Goal: Download file/media

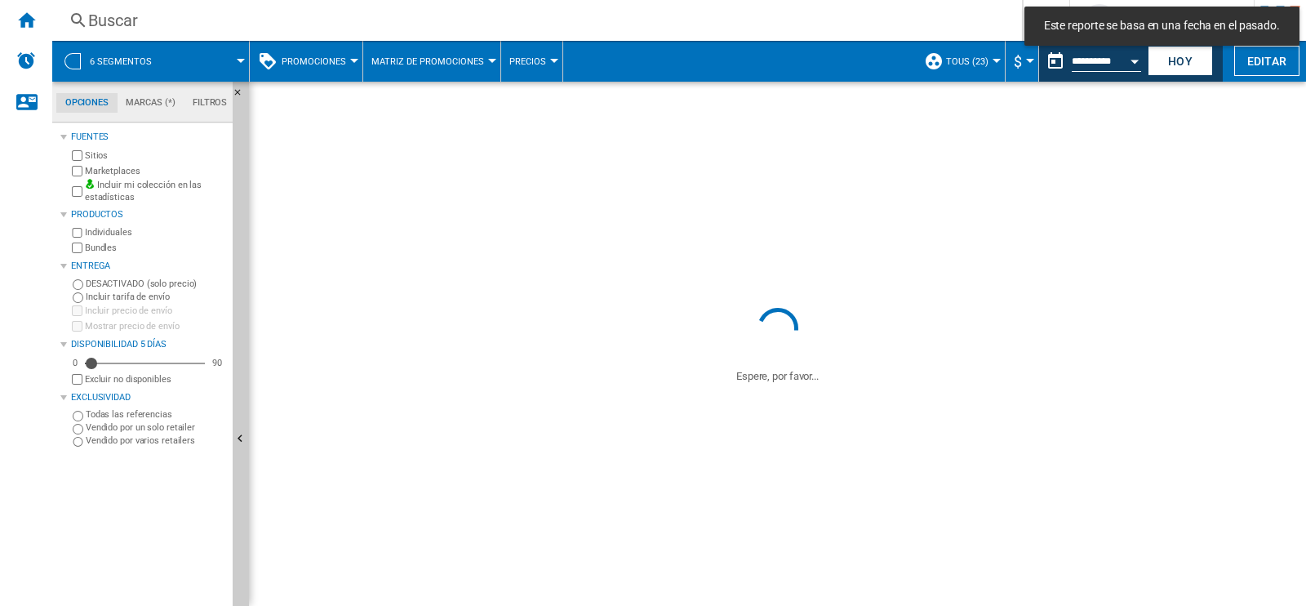
click at [238, 65] on span at bounding box center [208, 61] width 66 height 41
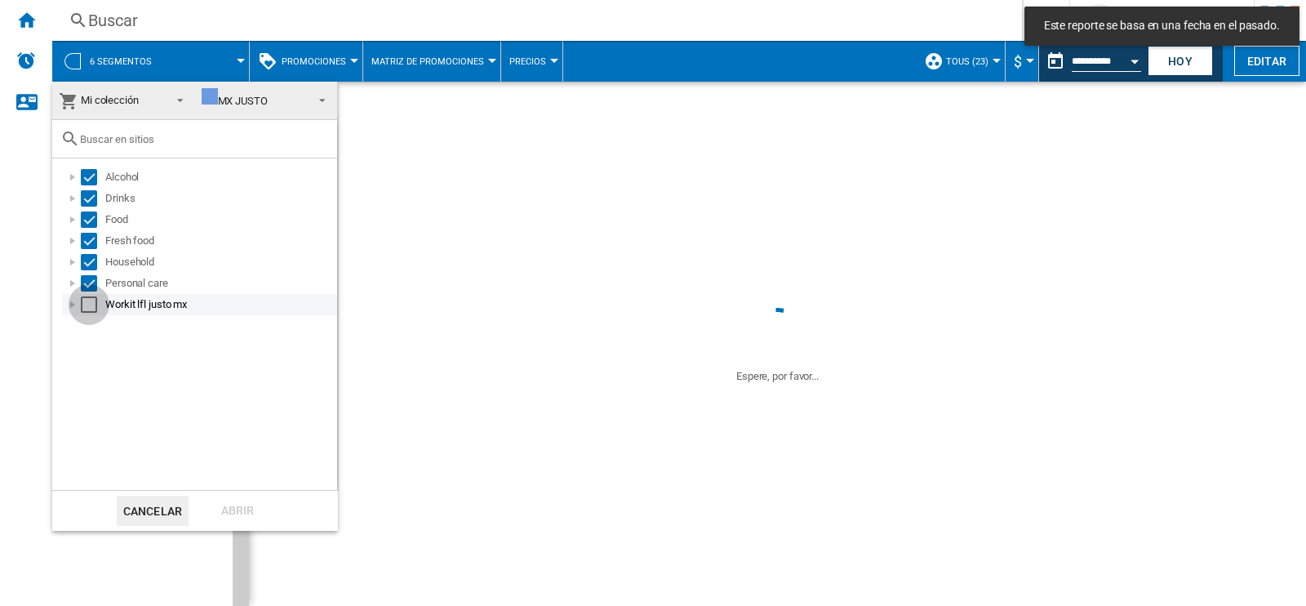
click at [91, 300] on div "Select" at bounding box center [89, 304] width 16 height 16
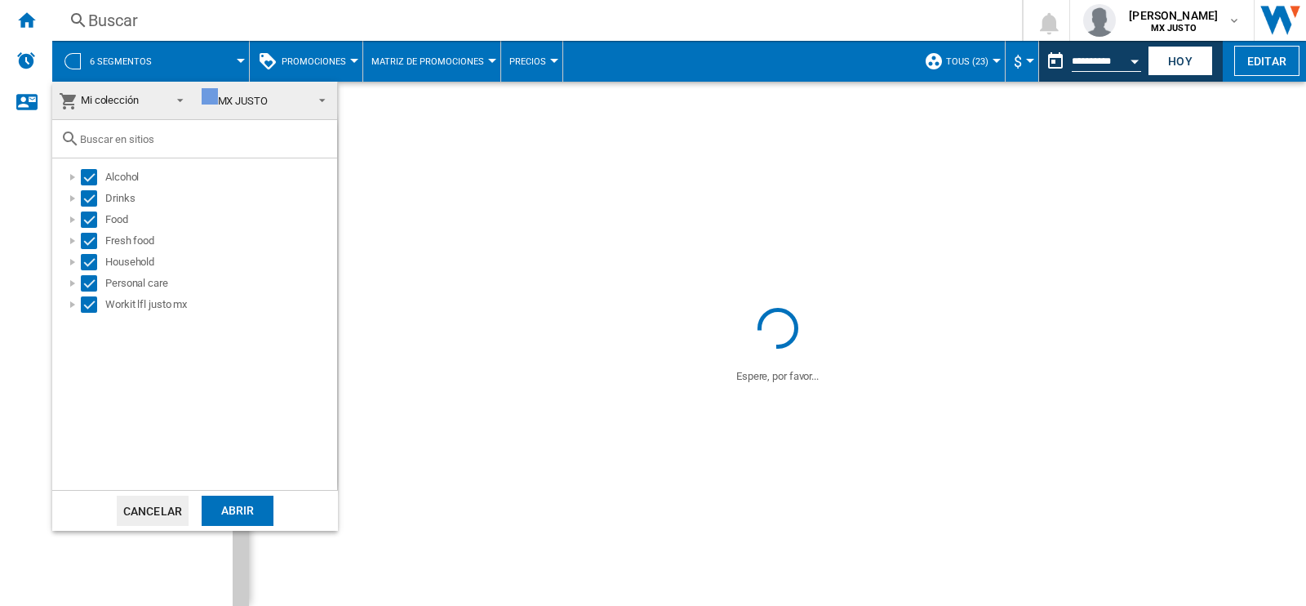
click at [228, 514] on div "Abrir" at bounding box center [238, 511] width 72 height 30
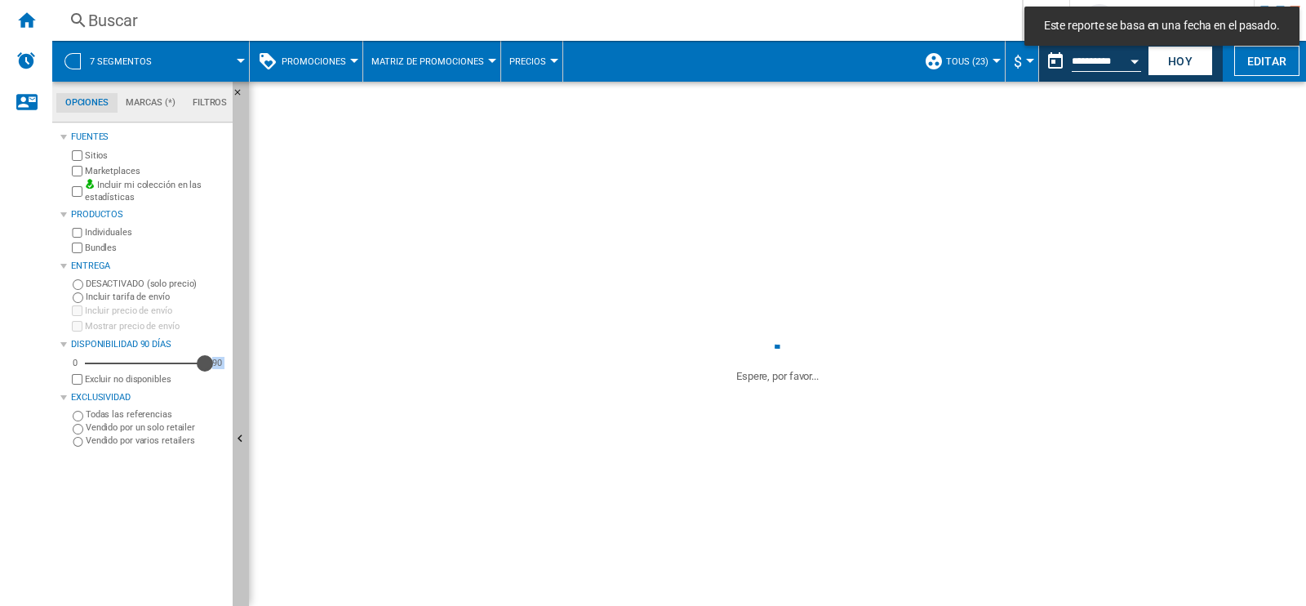
drag, startPoint x: 97, startPoint y: 359, endPoint x: 233, endPoint y: 370, distance: 136.0
click at [233, 370] on div "Opciones Marcas (*) Filtros Opciones Marcas (*) Filtros Fuentes Sitios Marketpl…" at bounding box center [150, 344] width 197 height 524
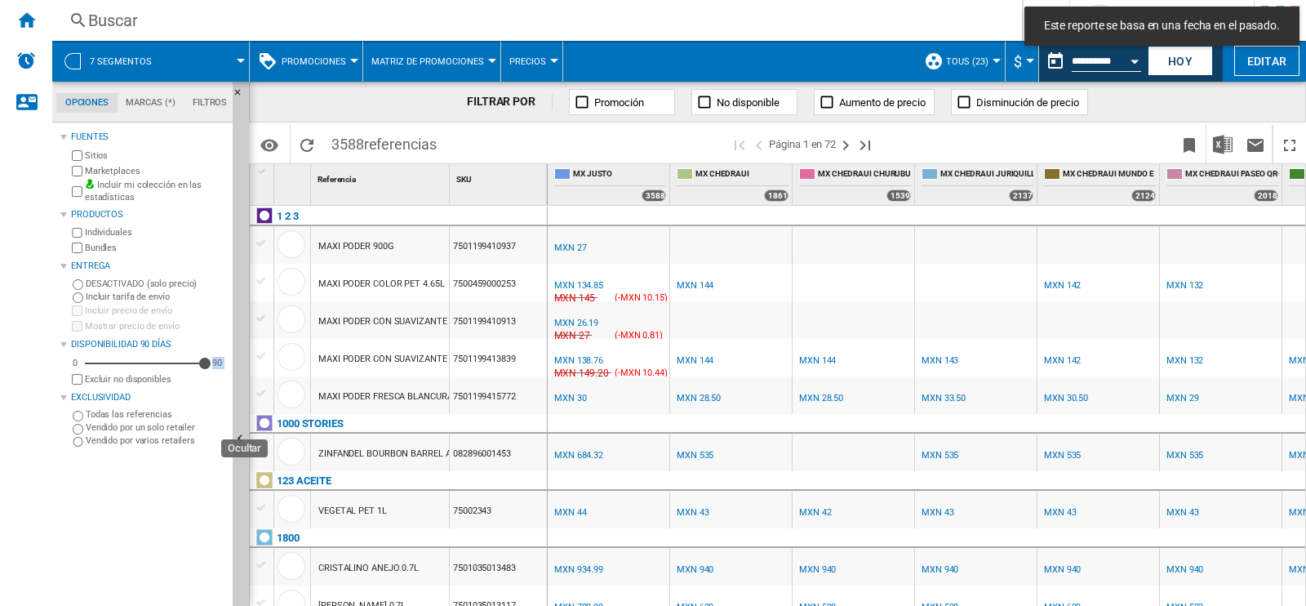
click at [1133, 62] on div "Open calendar" at bounding box center [1135, 62] width 8 height 4
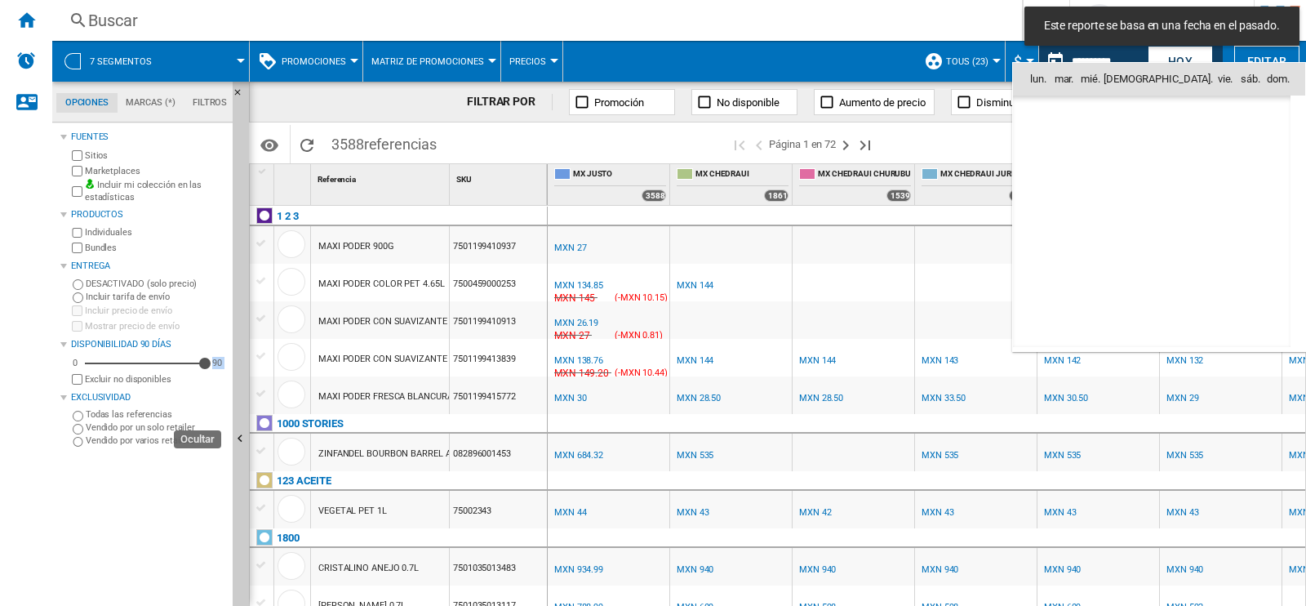
click at [1069, 118] on div at bounding box center [653, 303] width 1306 height 606
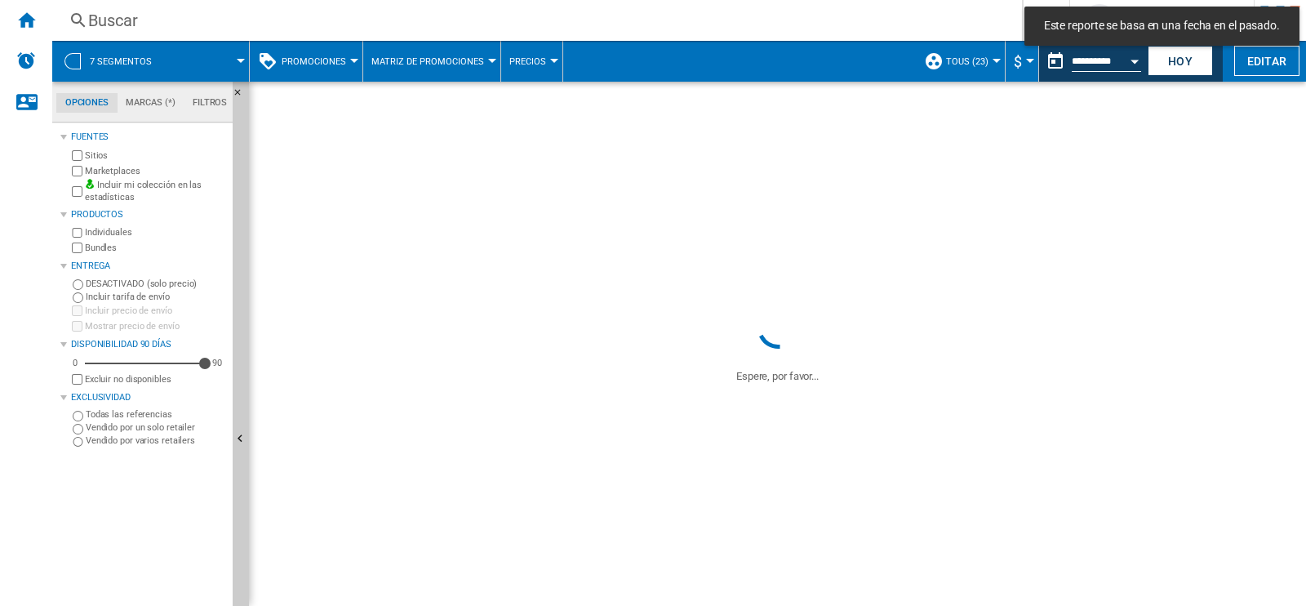
click at [1129, 62] on button "Open calendar" at bounding box center [1134, 58] width 29 height 29
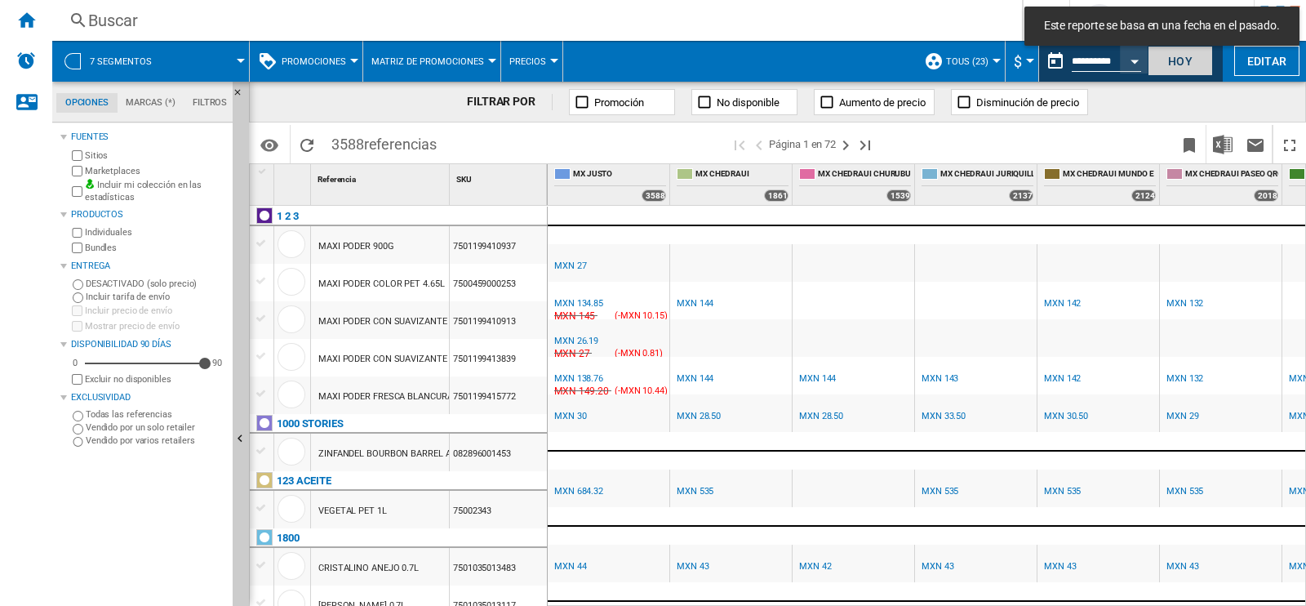
click at [1182, 56] on button "Hoy" at bounding box center [1180, 61] width 65 height 30
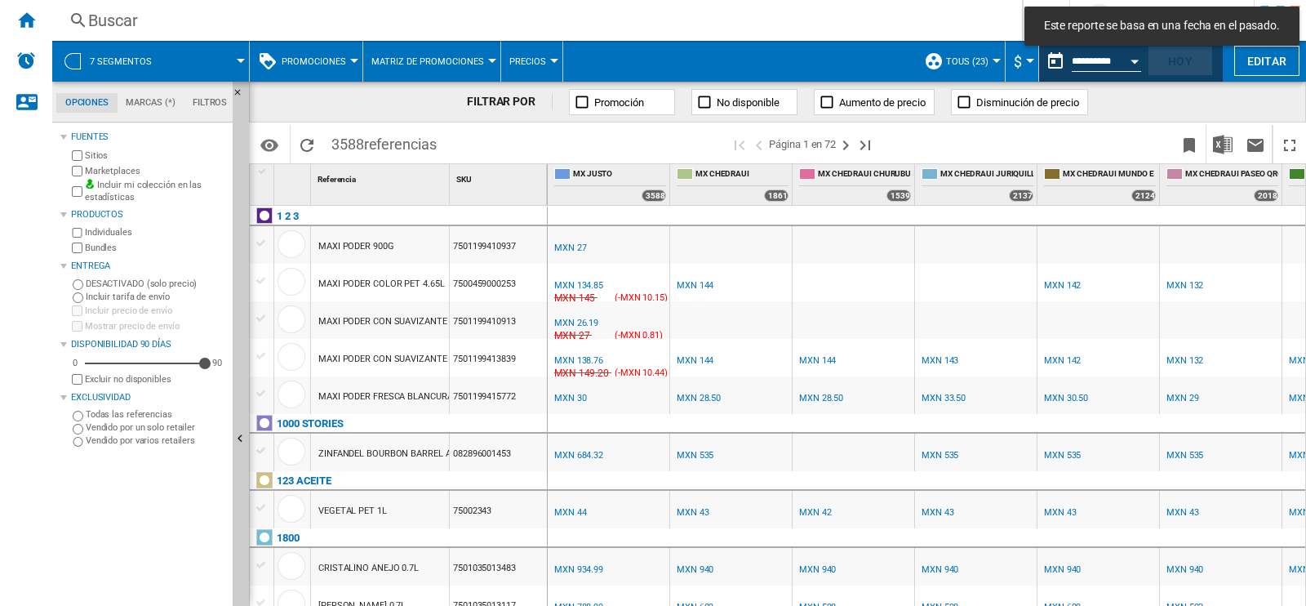
type input "**********"
click at [1143, 125] on span at bounding box center [1031, 144] width 286 height 38
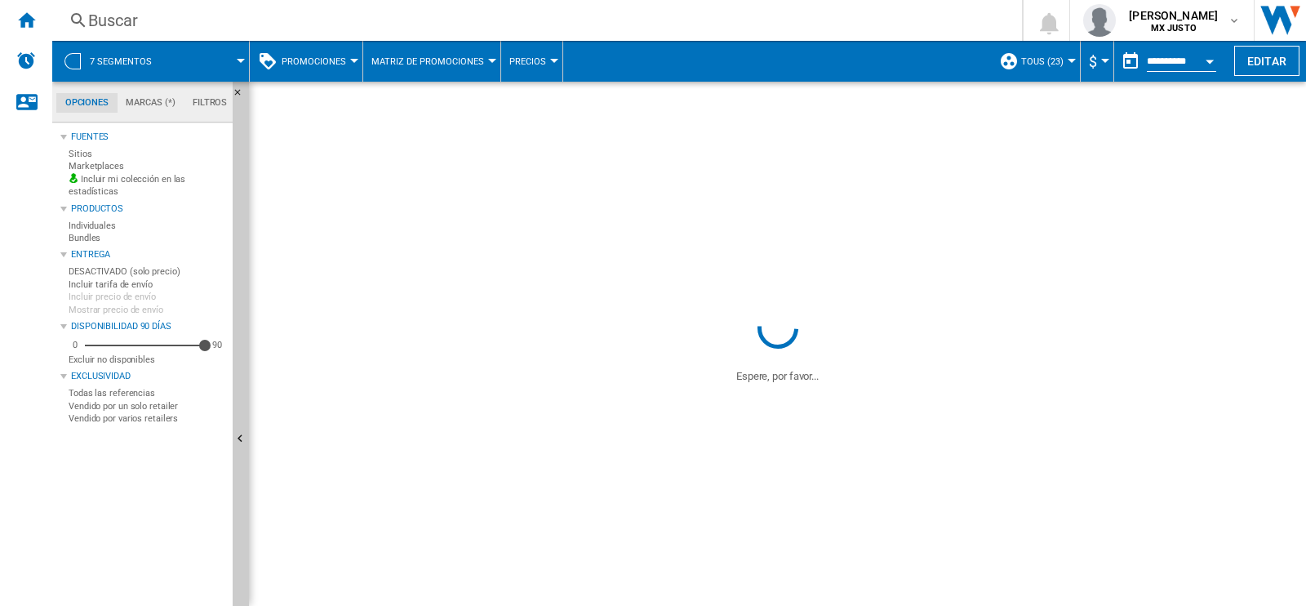
click at [1184, 68] on button "Hoy" at bounding box center [1180, 61] width 65 height 30
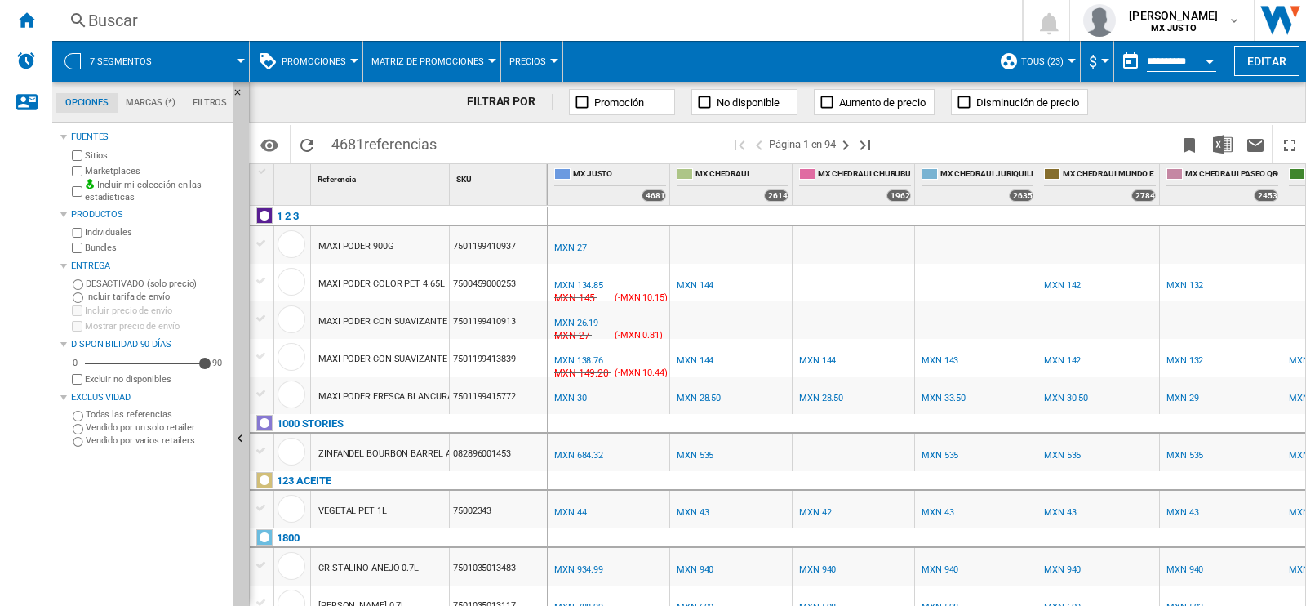
click at [1204, 63] on button "Open calendar" at bounding box center [1209, 58] width 29 height 29
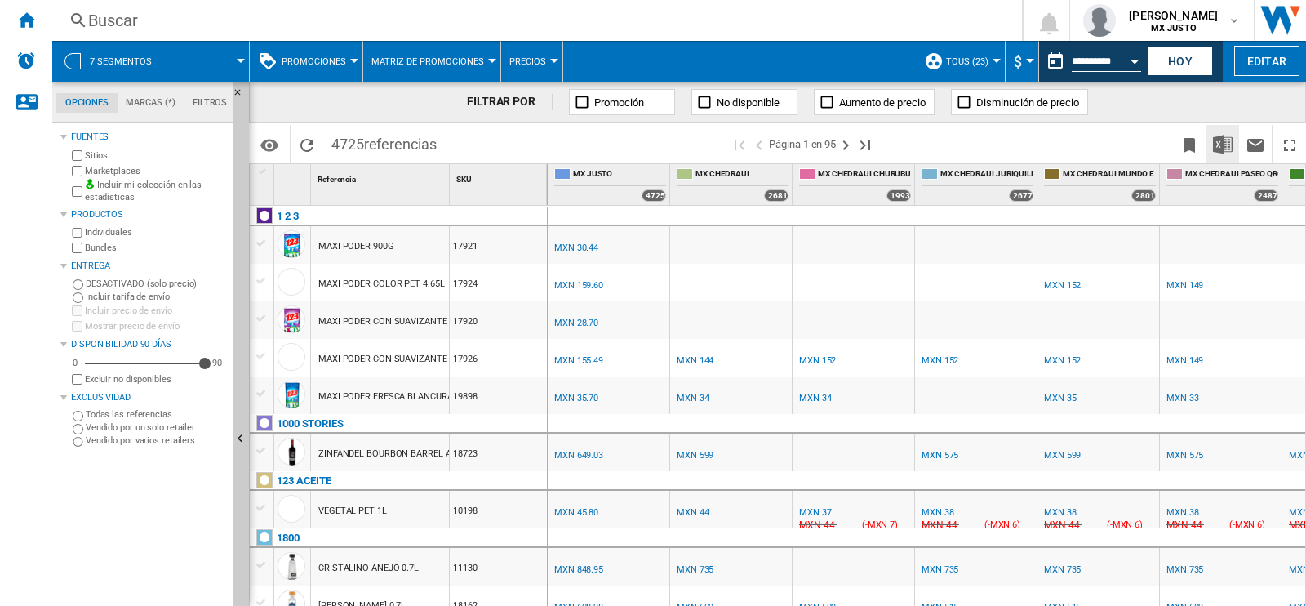
click at [1223, 149] on img "Descargar en Excel" at bounding box center [1223, 145] width 20 height 20
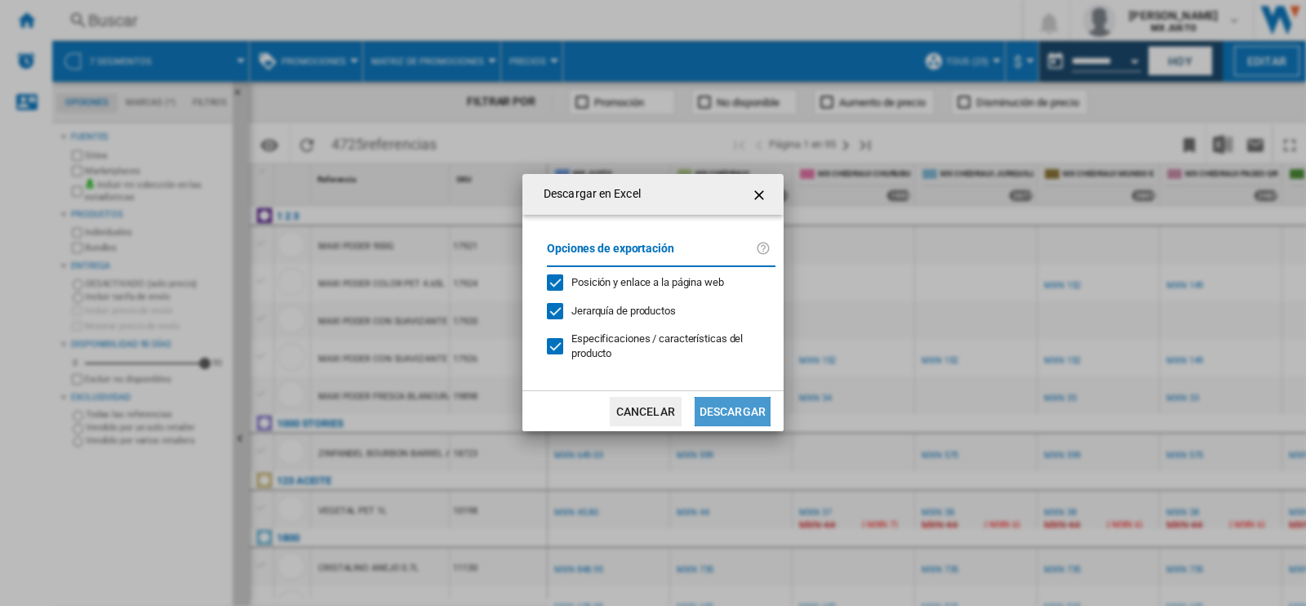
click at [723, 403] on button "Descargar" at bounding box center [733, 411] width 76 height 29
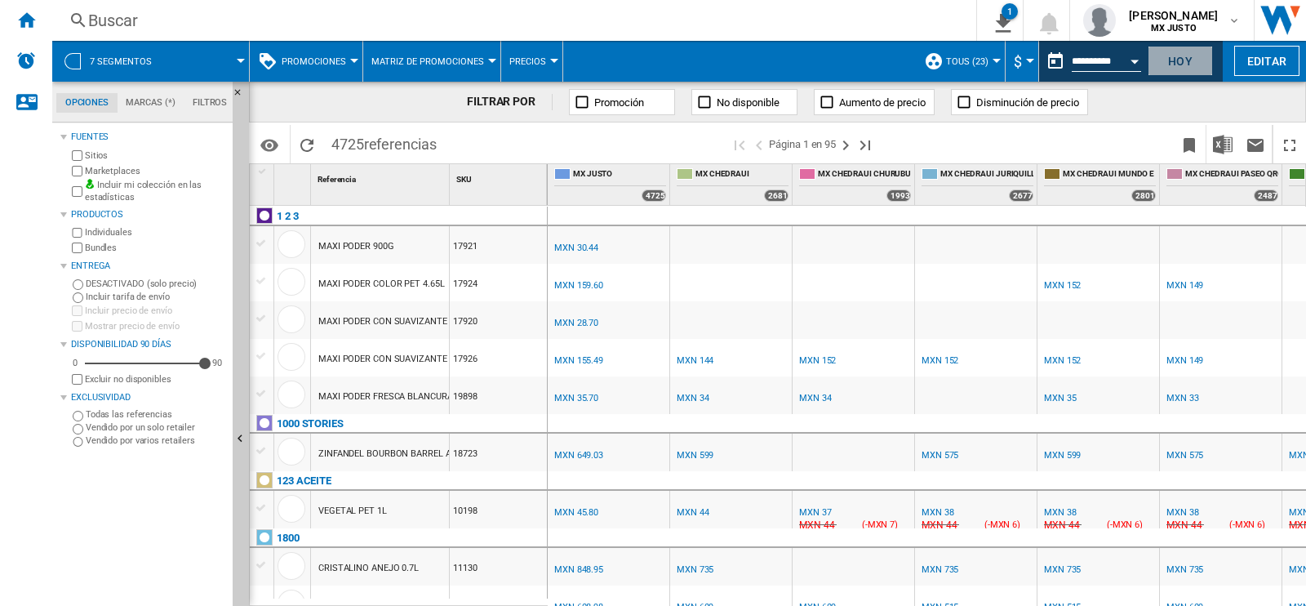
click at [1183, 58] on button "Hoy" at bounding box center [1180, 61] width 65 height 30
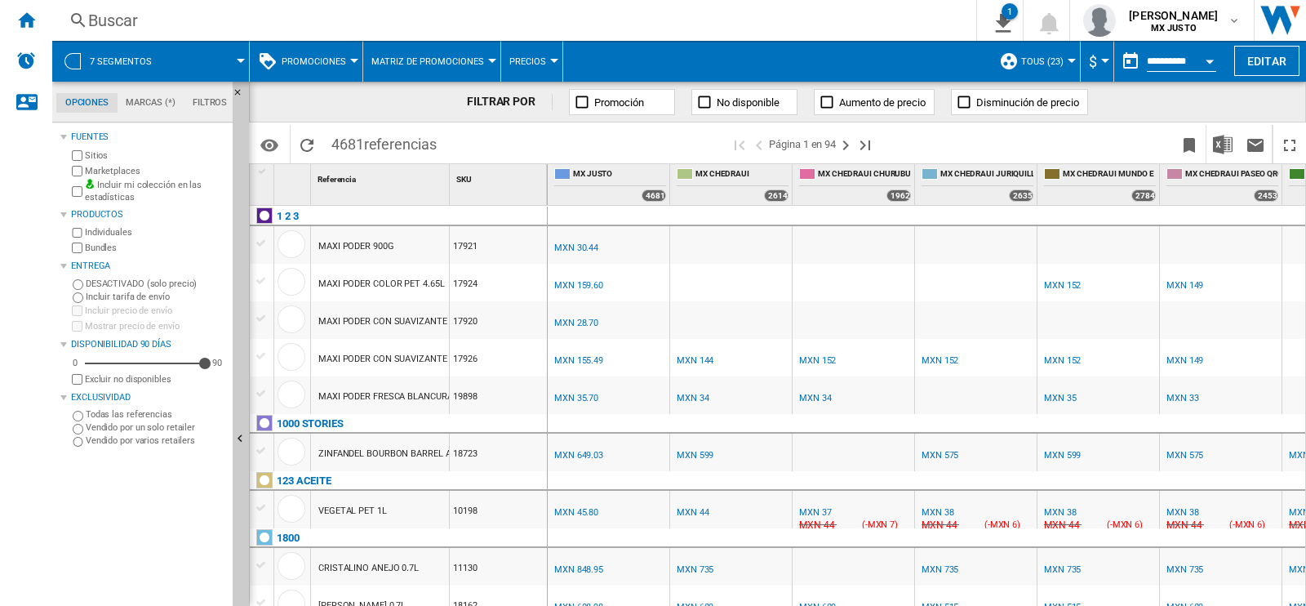
click at [782, 30] on div "Buscar" at bounding box center [511, 20] width 846 height 23
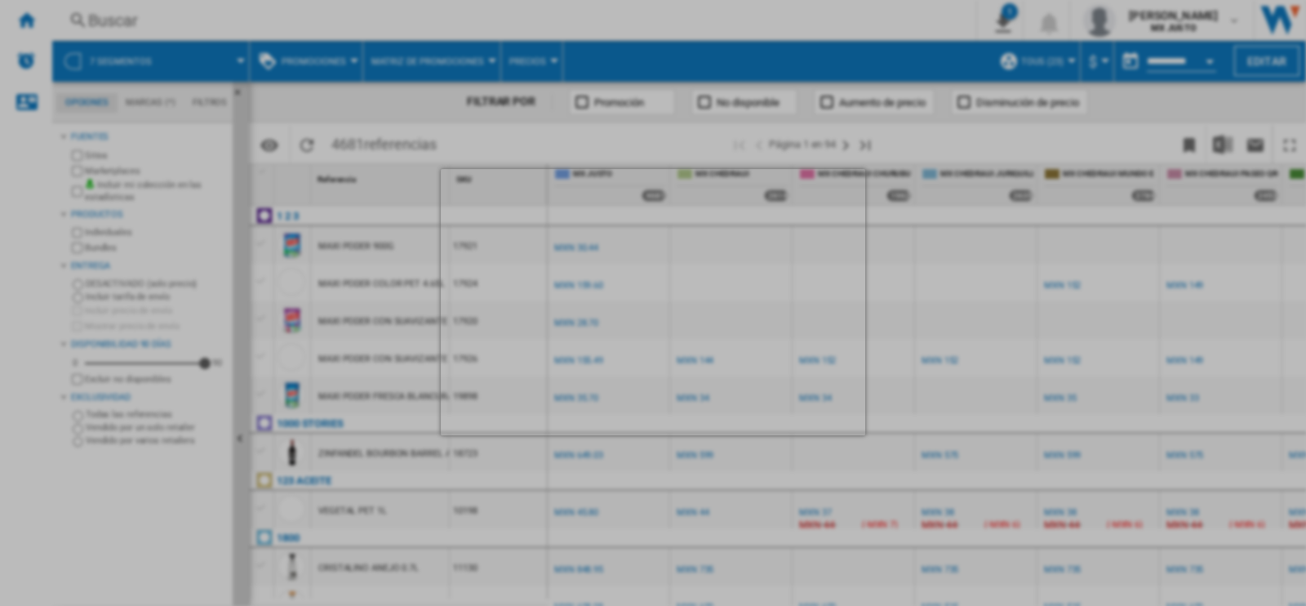
click at [1225, 147] on div at bounding box center [653, 302] width 1306 height 605
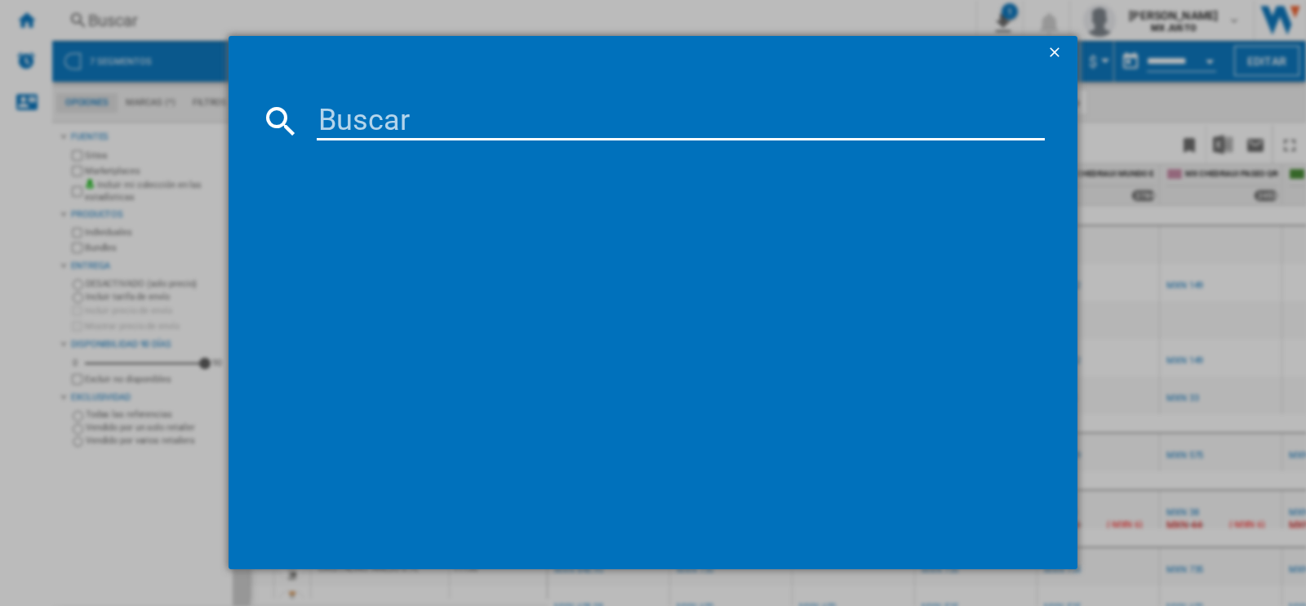
click at [1056, 47] on ng-md-icon "getI18NText('BUTTONS.CLOSE_DIALOG')" at bounding box center [1057, 54] width 20 height 20
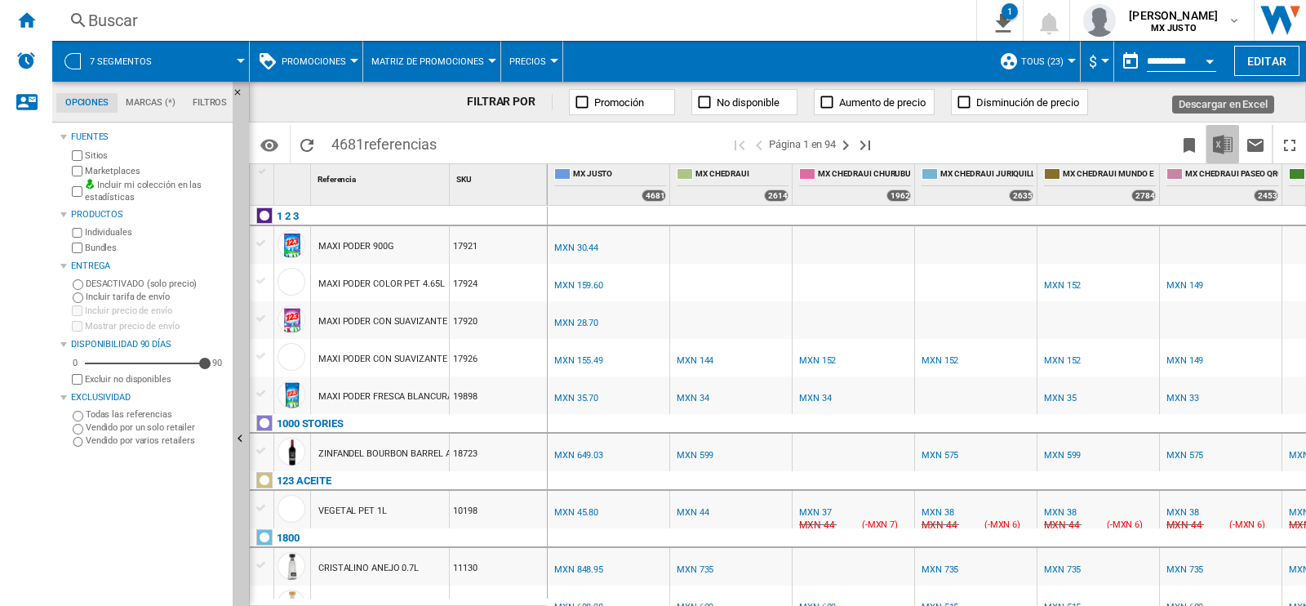
click at [1233, 144] on img "Descargar en Excel" at bounding box center [1223, 145] width 20 height 20
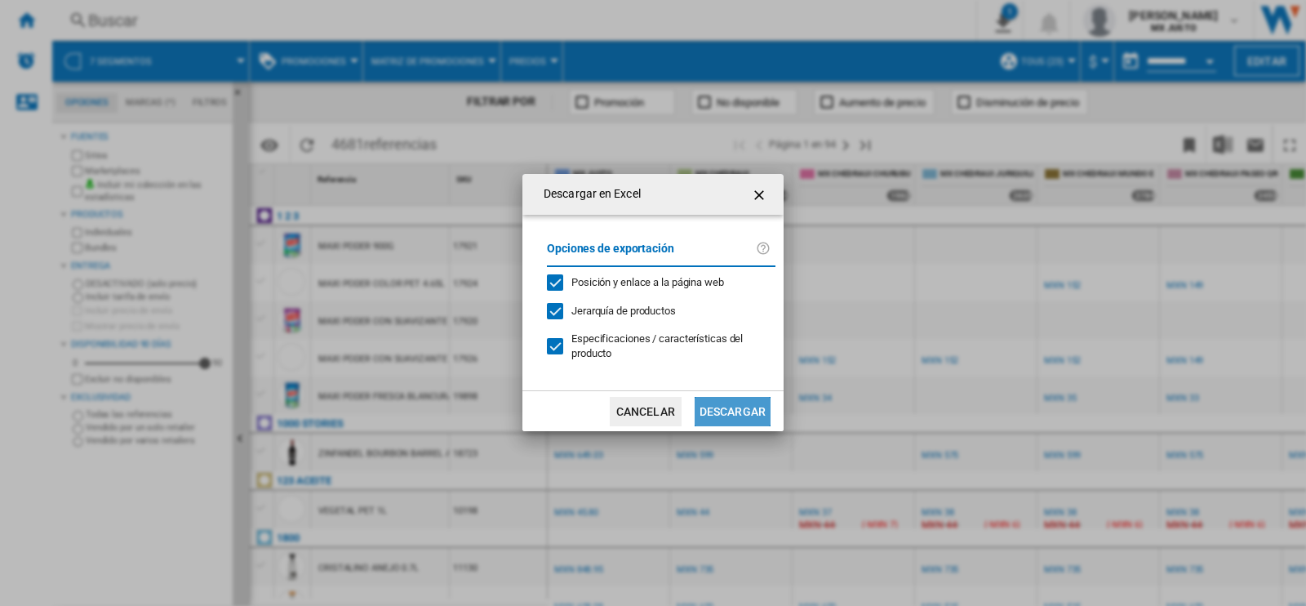
click at [755, 397] on button "Descargar" at bounding box center [733, 411] width 76 height 29
